Goal: Check status

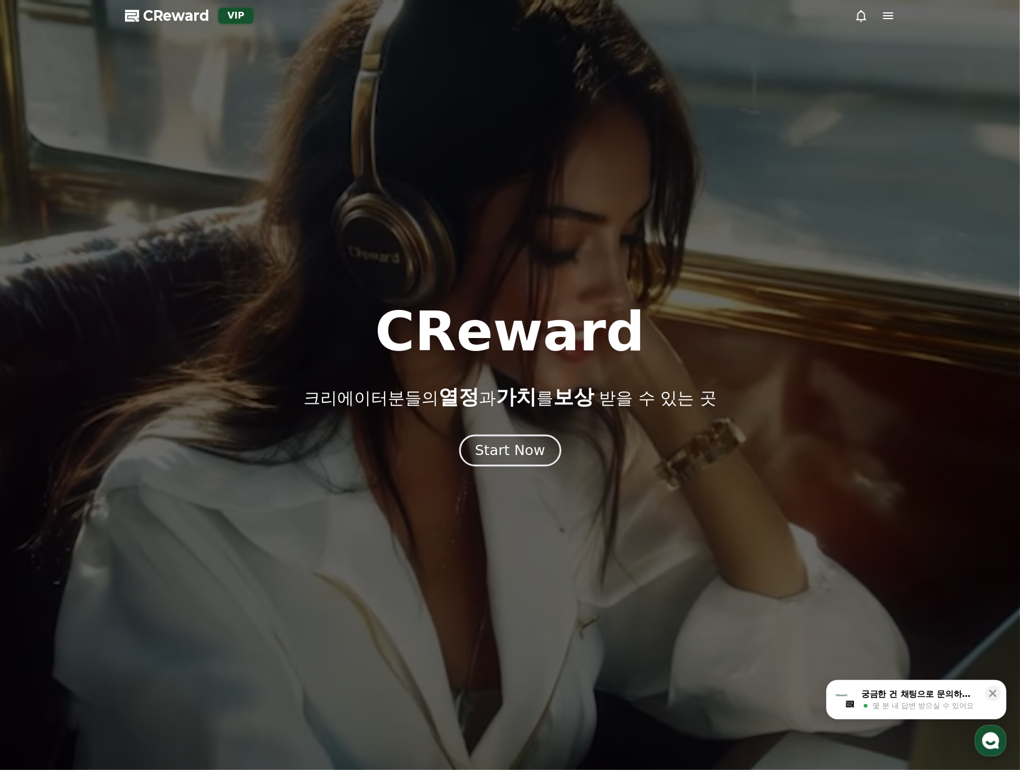
click at [532, 456] on div "Start Now" at bounding box center [510, 450] width 70 height 19
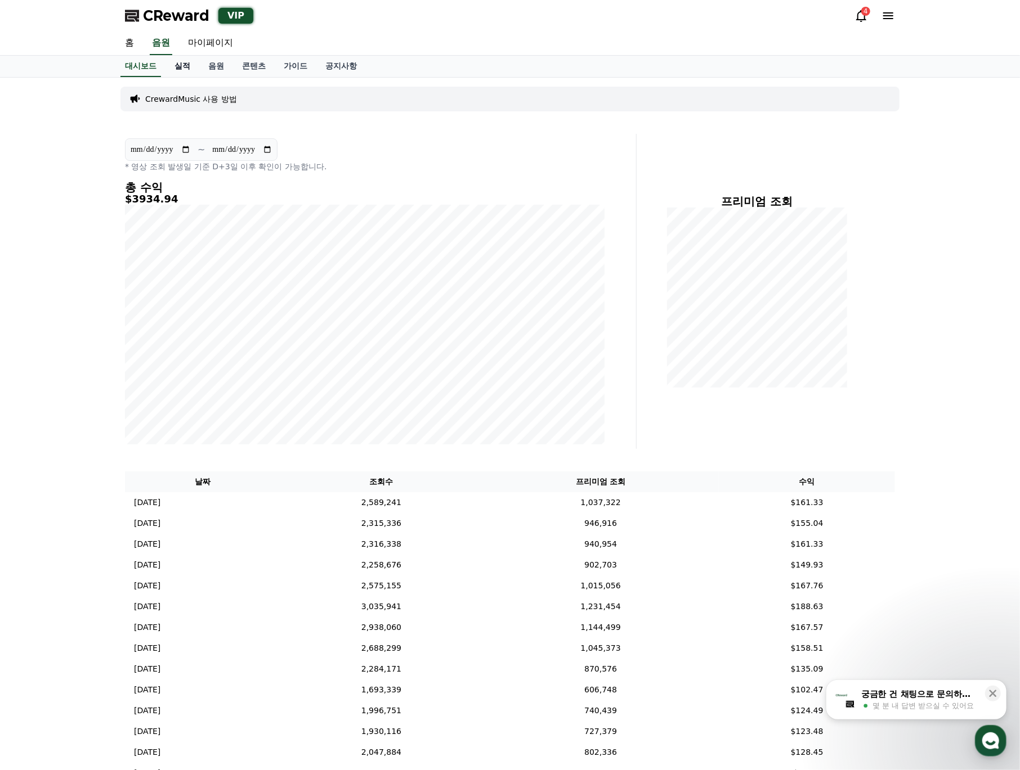
click at [176, 69] on link "실적" at bounding box center [182, 66] width 34 height 21
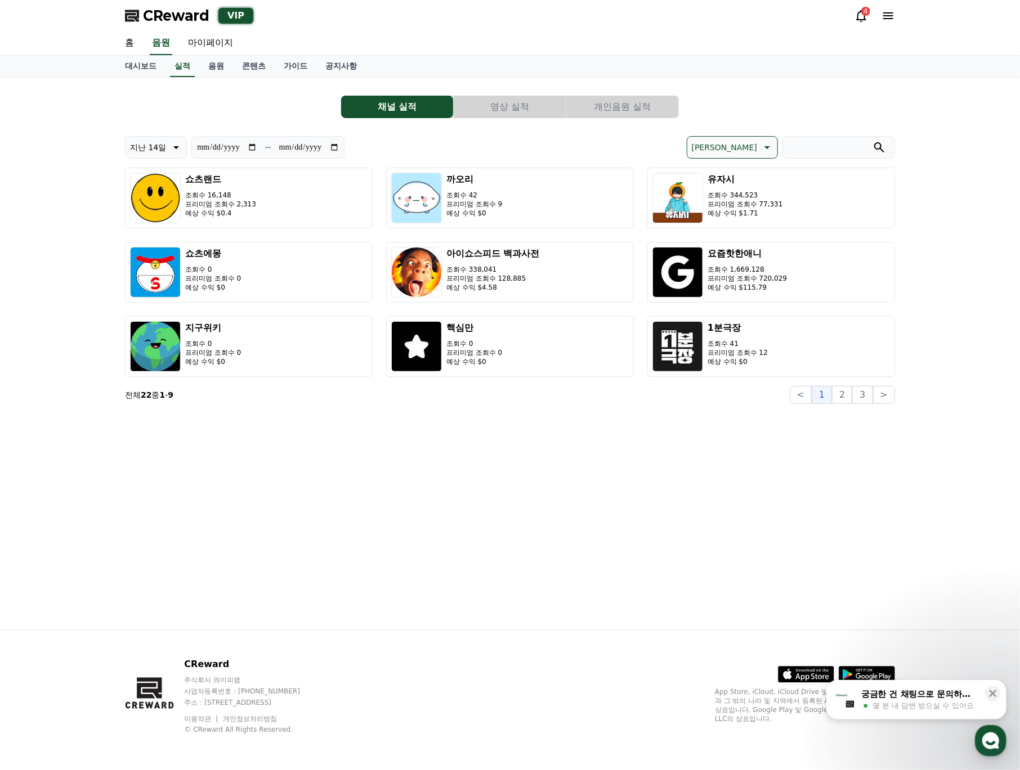
click at [746, 141] on p "최신순" at bounding box center [724, 148] width 65 height 16
click at [722, 227] on button "수익 순" at bounding box center [704, 234] width 35 height 25
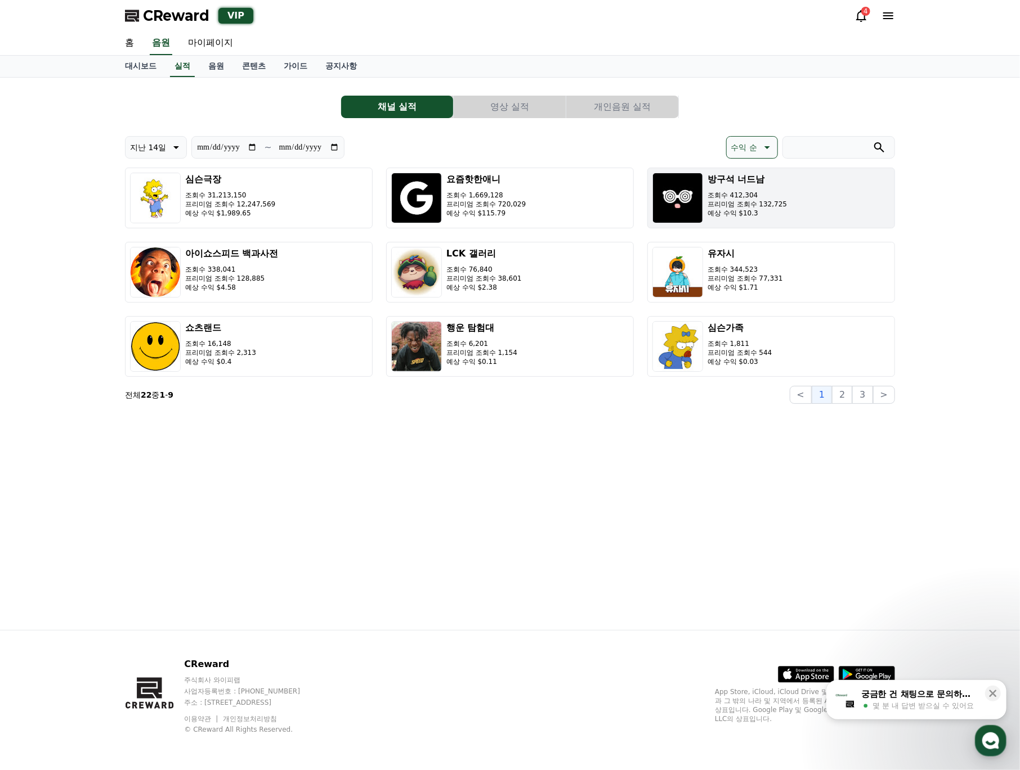
click at [823, 221] on button "방구석 너드남 조회수 412,304 프리미엄 조회수 132,725 예상 수익 $10.3" at bounding box center [771, 198] width 248 height 61
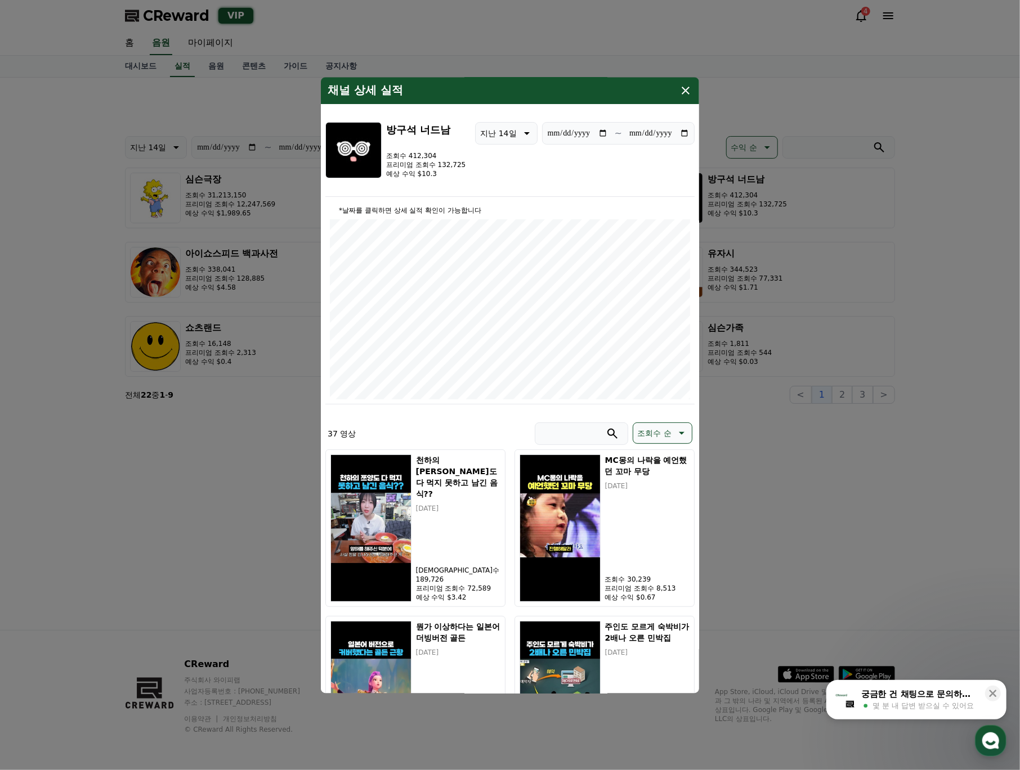
click at [686, 87] on icon "modal" at bounding box center [686, 91] width 14 height 14
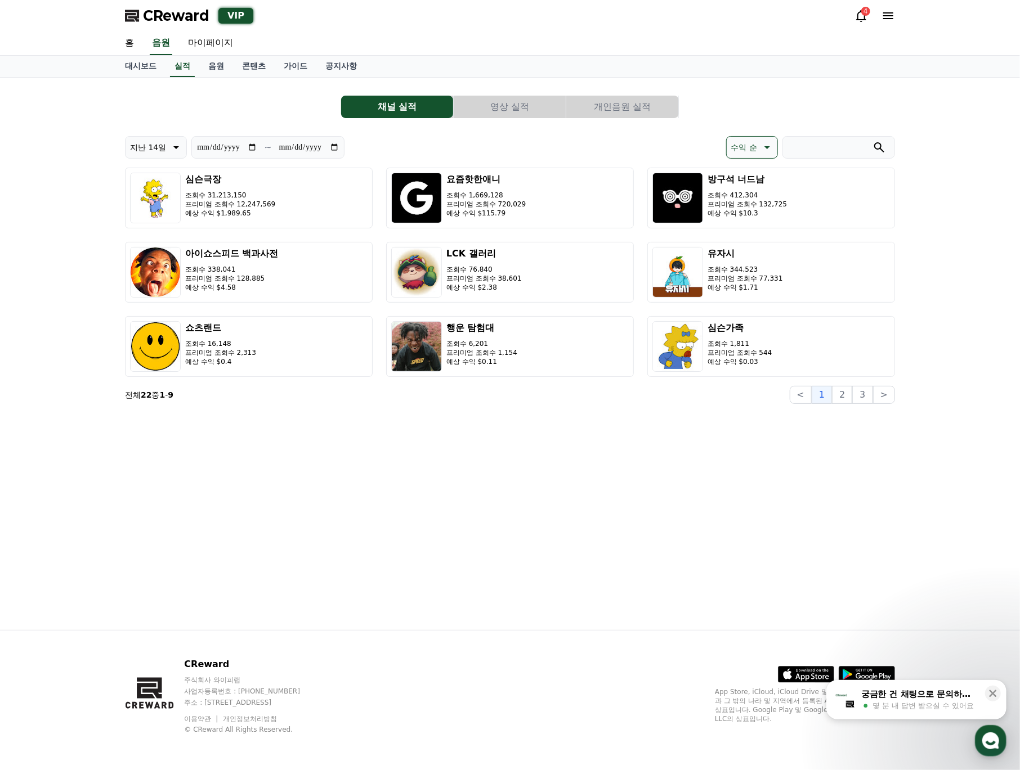
click at [461, 465] on div "**********" at bounding box center [510, 354] width 788 height 553
click at [288, 371] on button "쇼츠랜드 조회수 16,148 프리미엄 조회수 2,313 예상 수익 $0.4" at bounding box center [249, 346] width 248 height 61
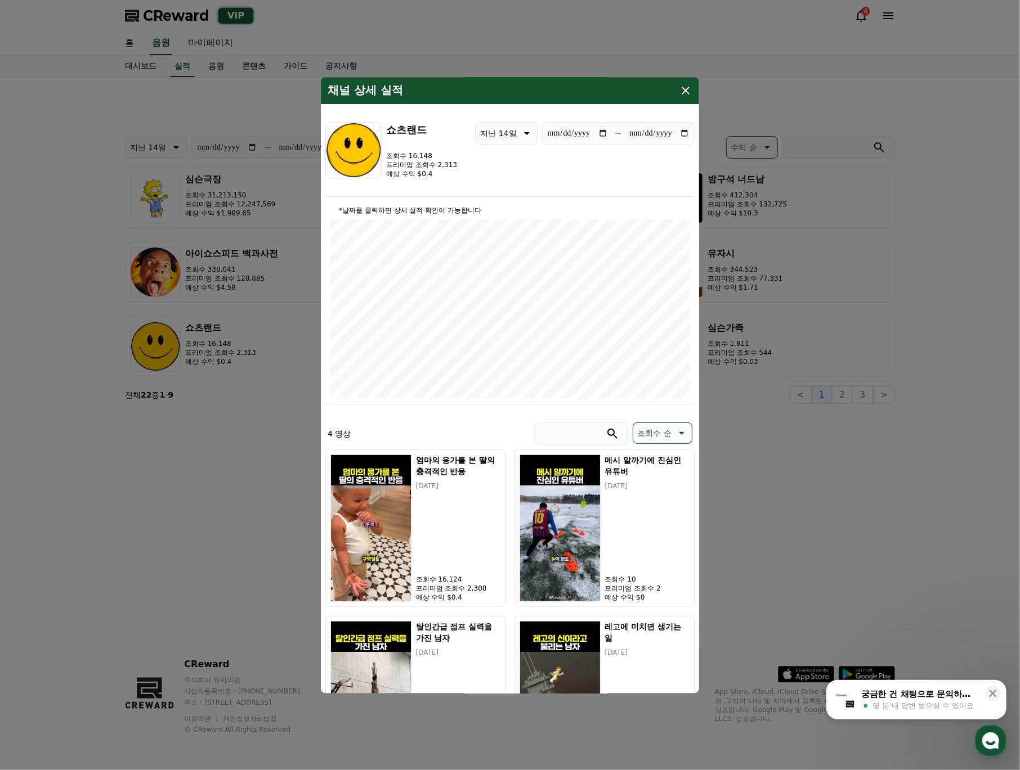
click at [359, 157] on img "modal" at bounding box center [353, 150] width 56 height 56
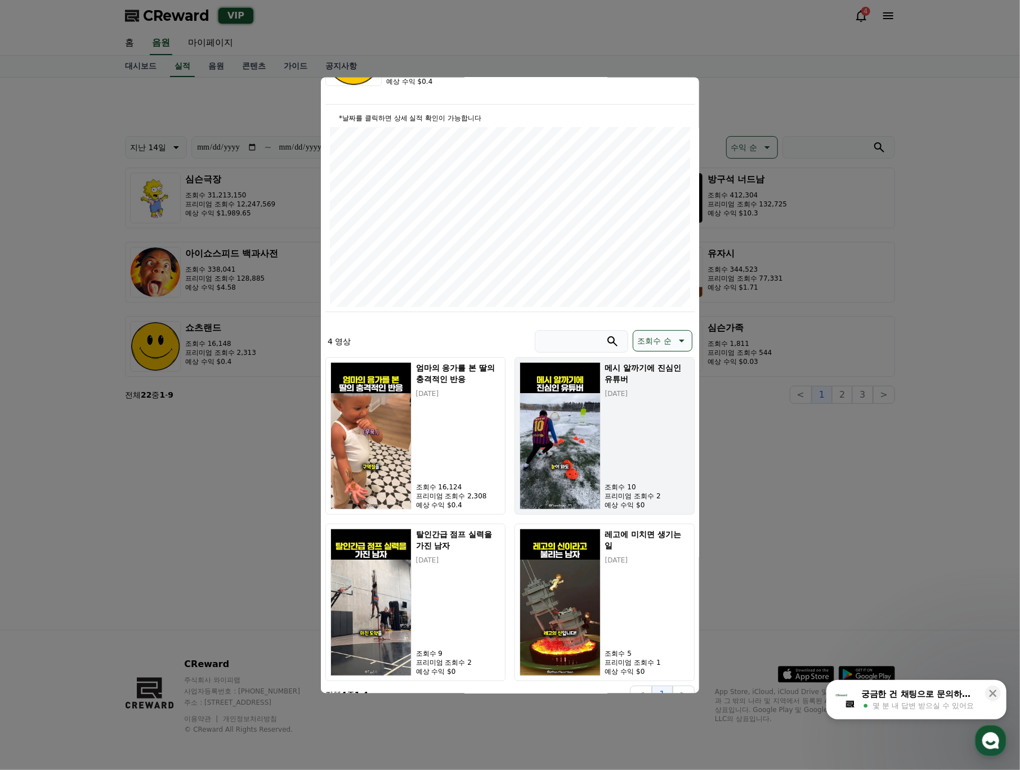
scroll to position [107, 0]
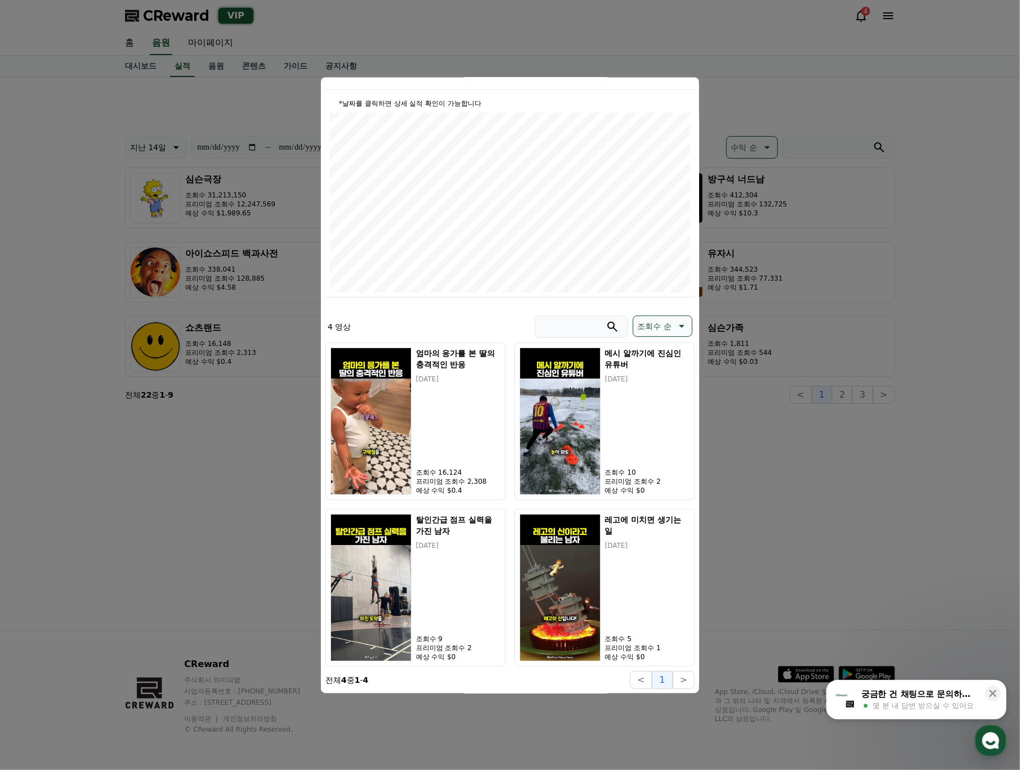
click at [806, 183] on button "close modal" at bounding box center [510, 385] width 1020 height 770
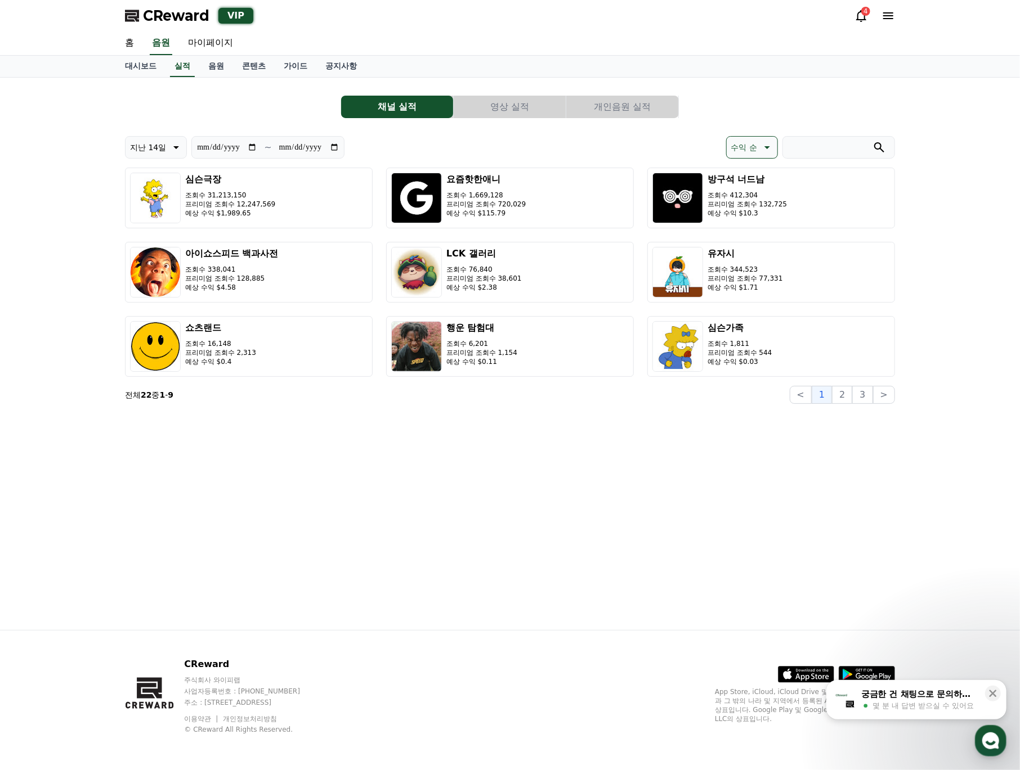
click at [497, 504] on div "**********" at bounding box center [510, 354] width 788 height 553
click at [486, 438] on div "**********" at bounding box center [510, 354] width 788 height 553
click at [152, 74] on link "대시보드" at bounding box center [141, 66] width 50 height 21
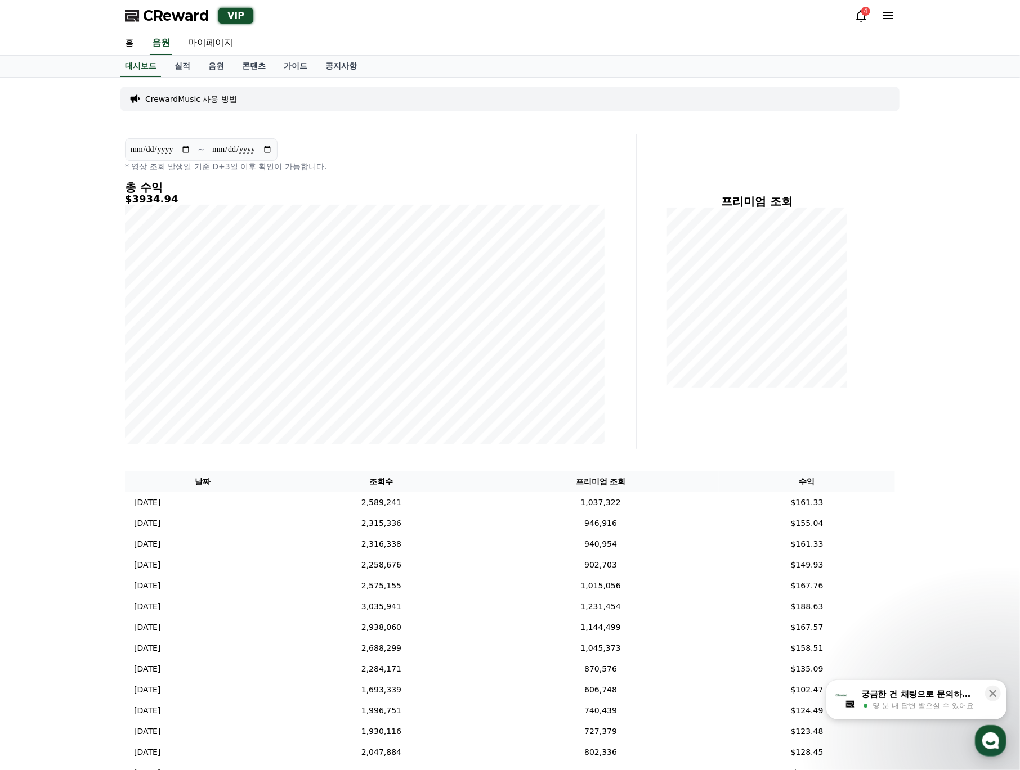
click at [878, 362] on div "프리미엄 조회" at bounding box center [770, 291] width 258 height 315
click at [894, 346] on div "프리미엄 조회" at bounding box center [770, 291] width 258 height 315
